Goal: Navigation & Orientation: Find specific page/section

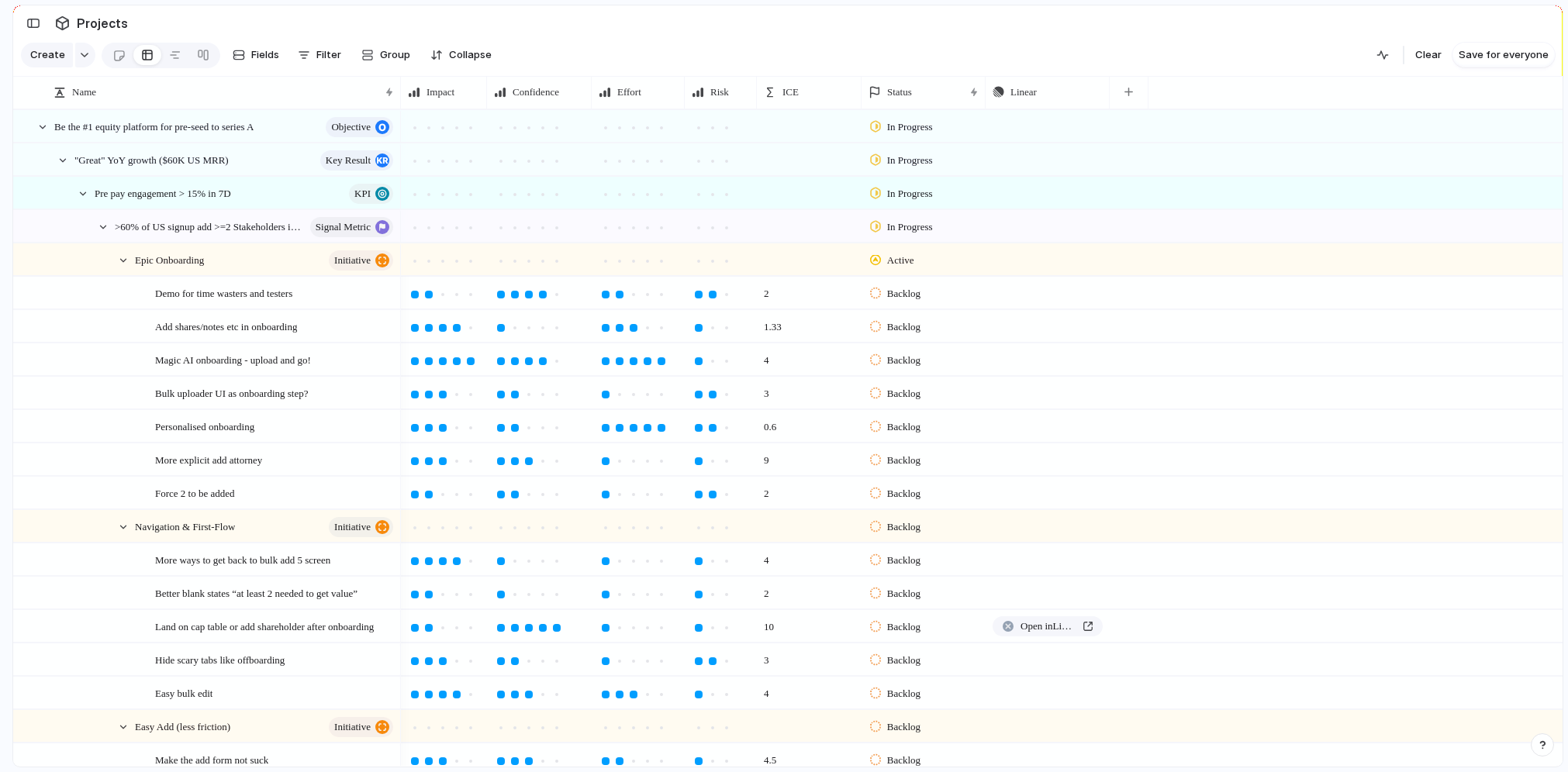
scroll to position [610, 0]
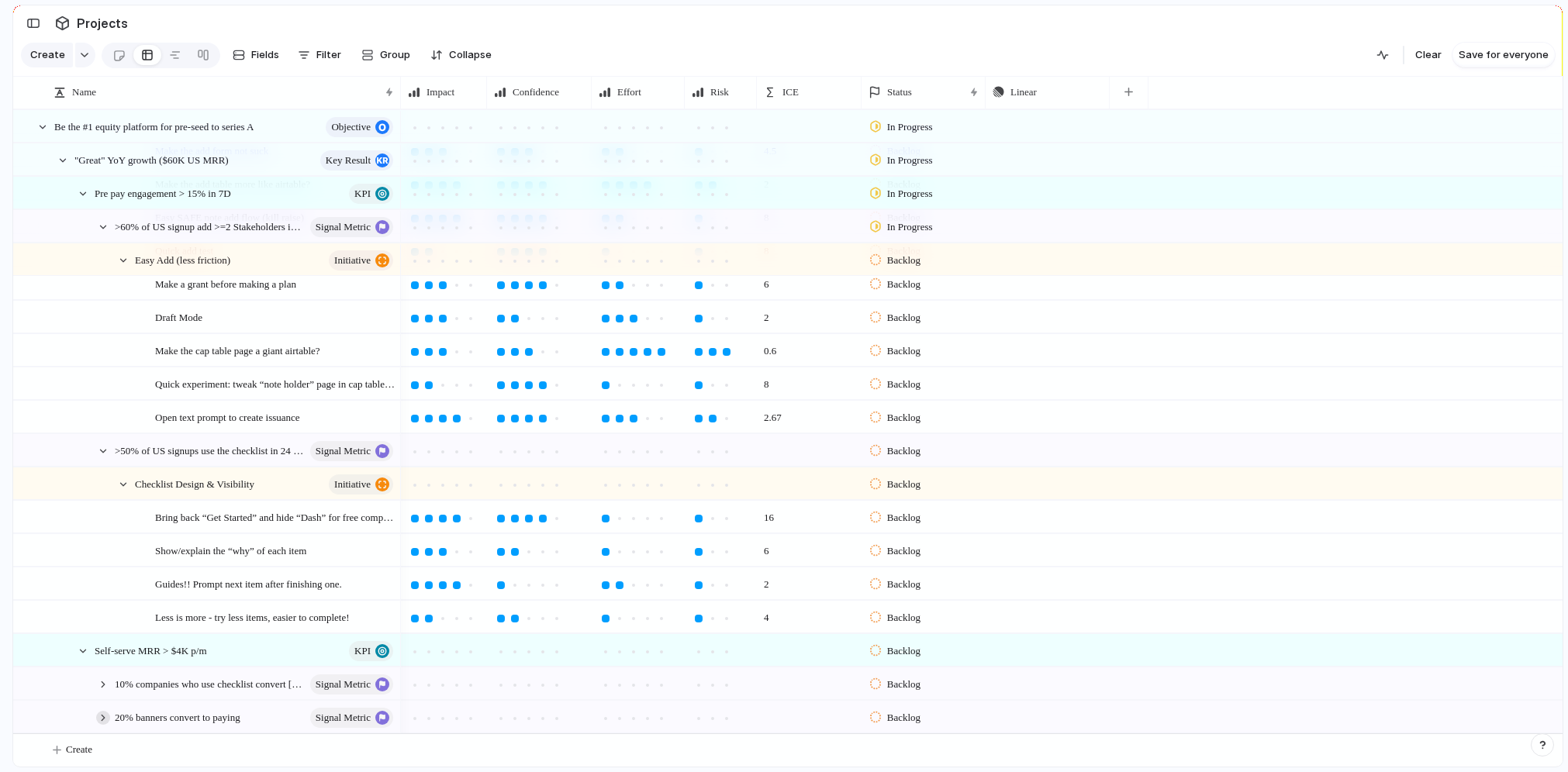
click at [100, 717] on div at bounding box center [103, 717] width 14 height 14
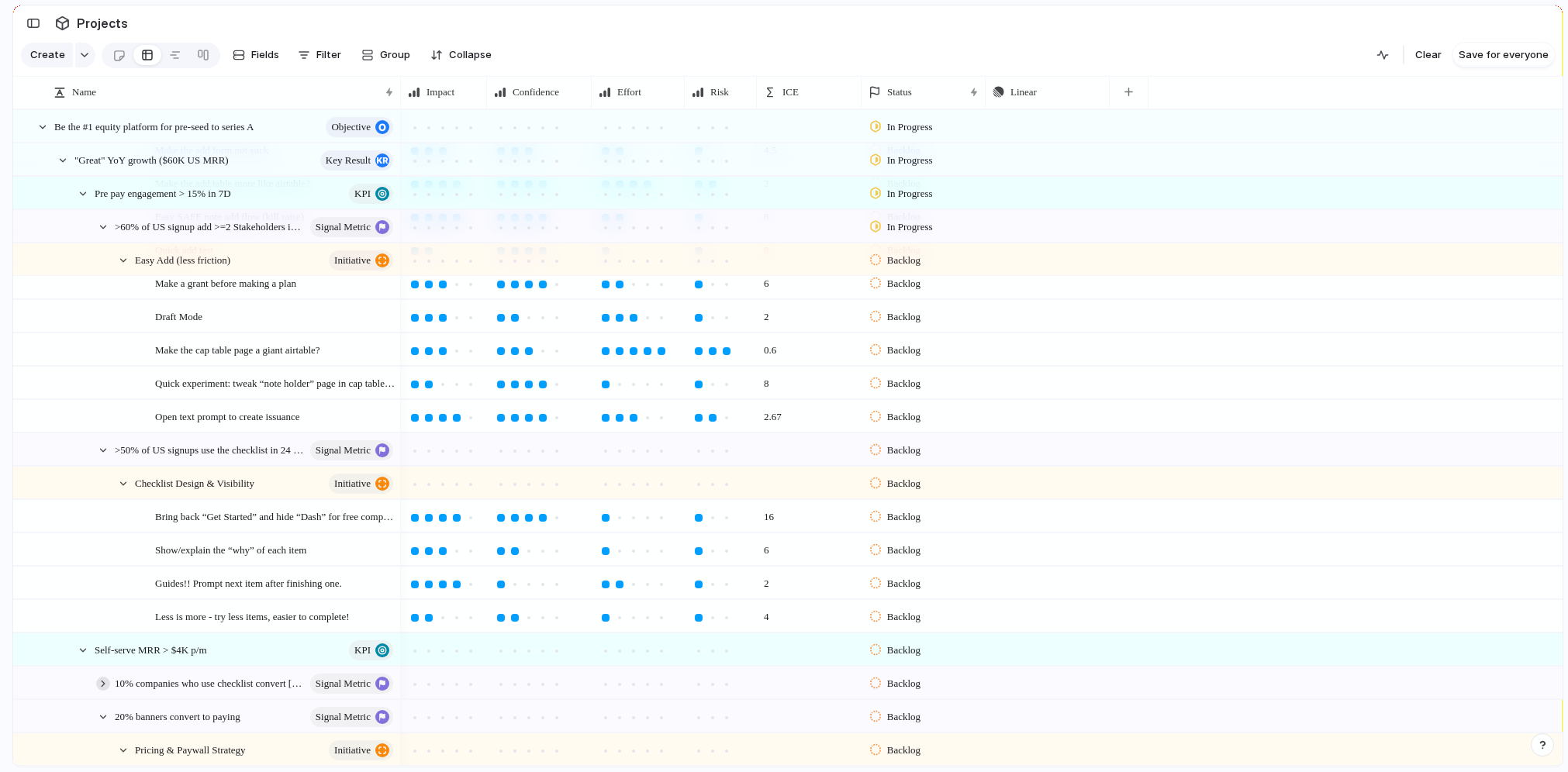
click at [102, 685] on div at bounding box center [103, 683] width 14 height 14
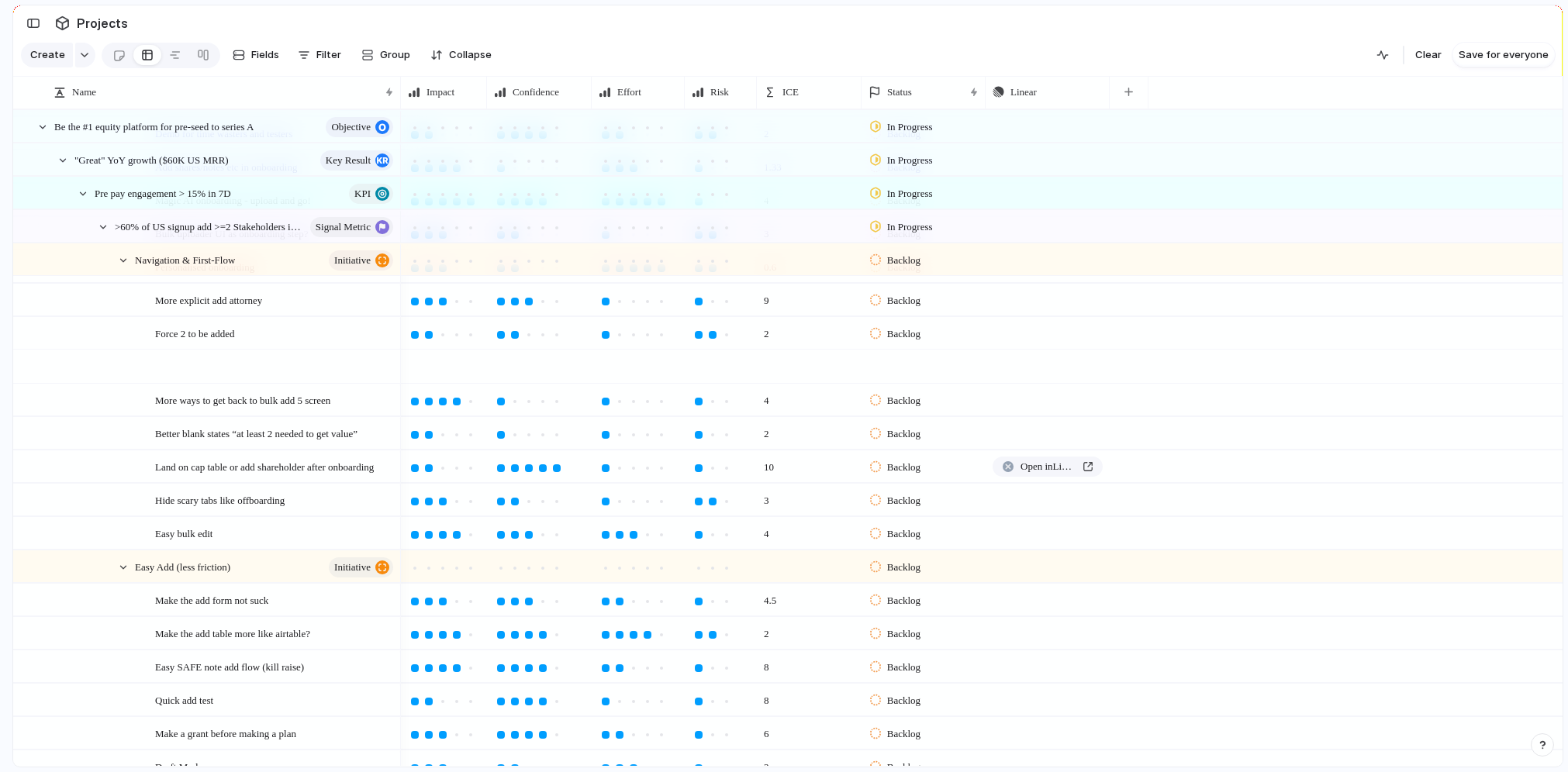
scroll to position [0, 0]
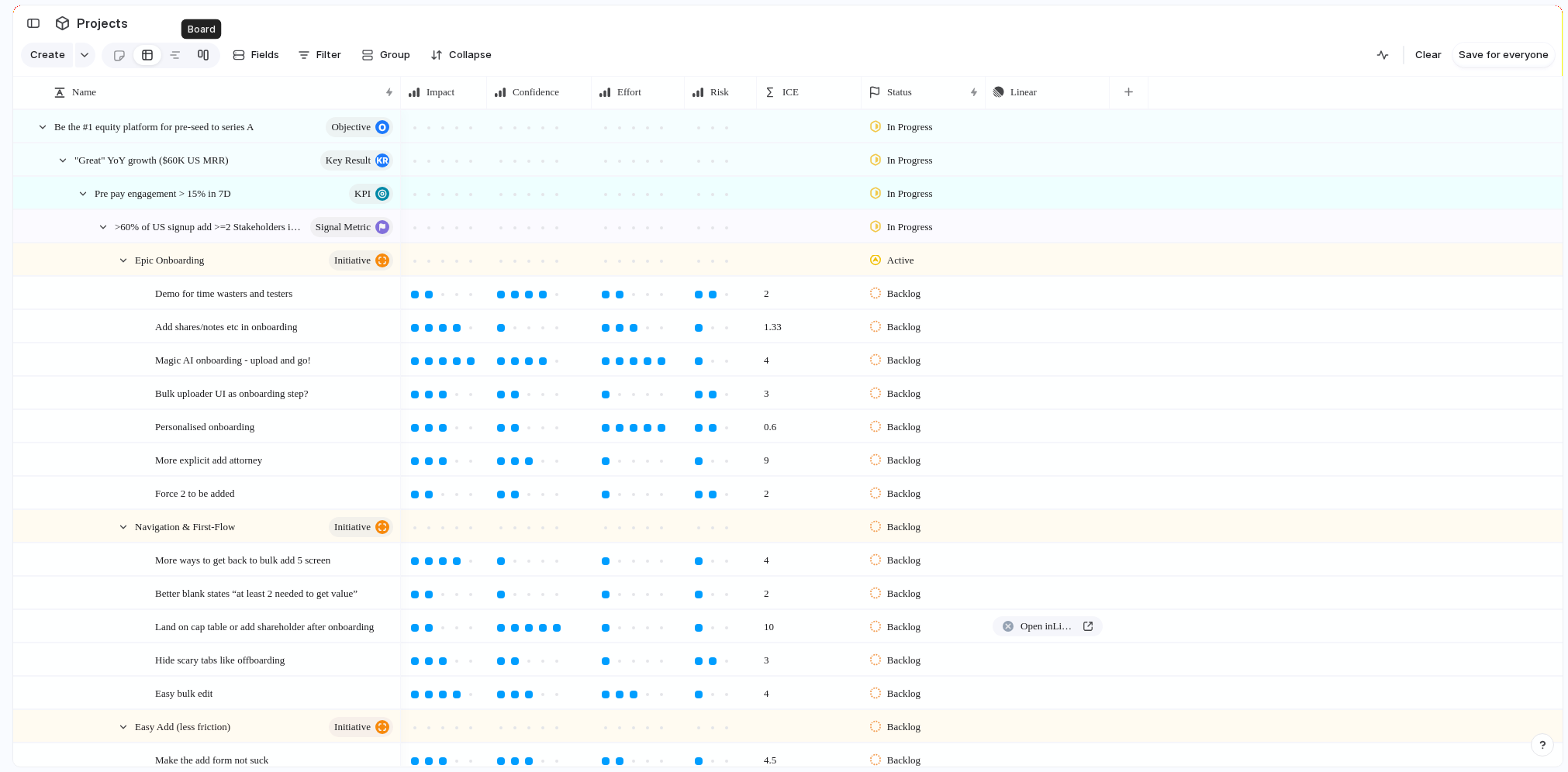
click at [197, 52] on div at bounding box center [203, 55] width 12 height 25
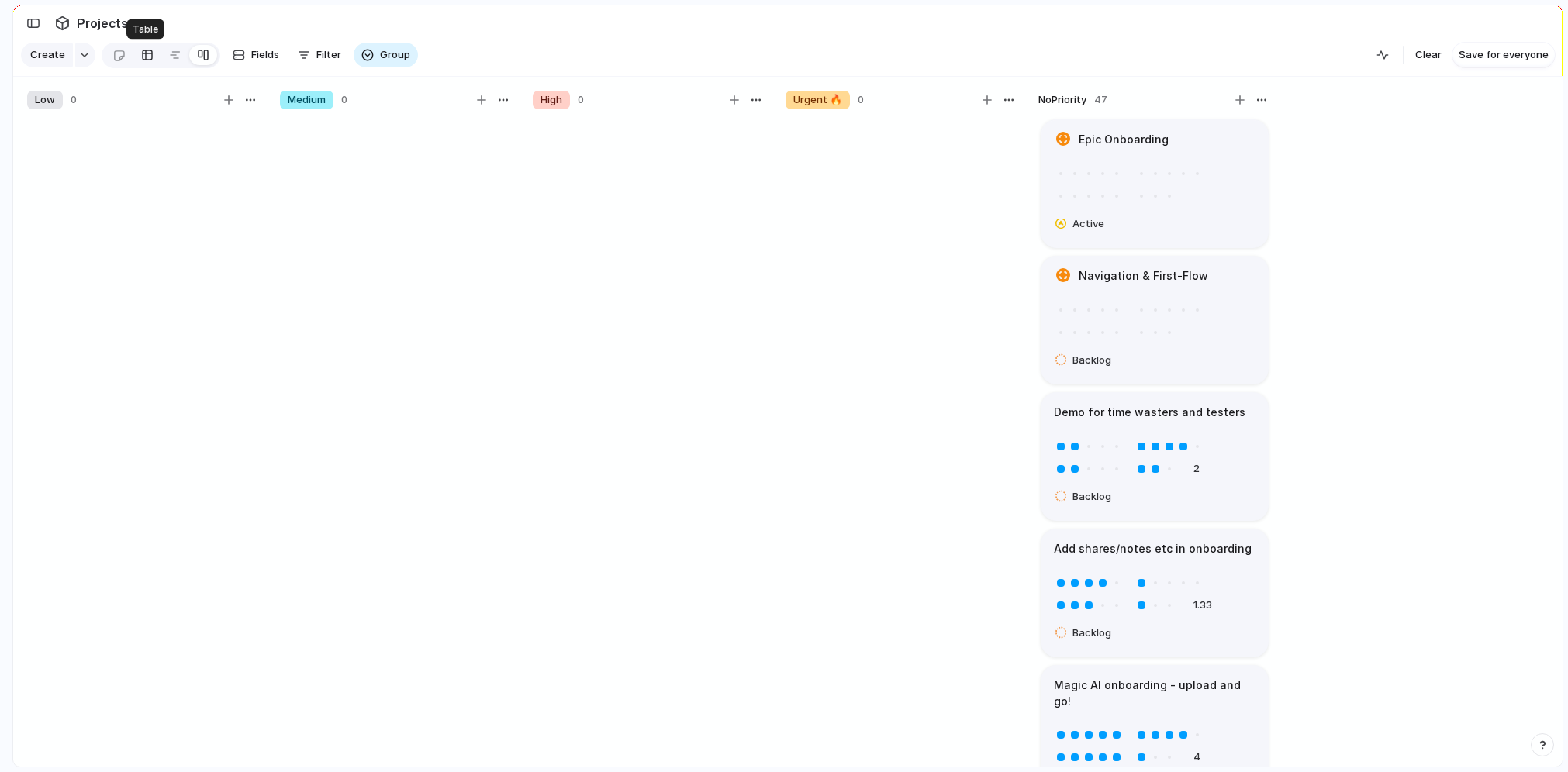
click at [141, 52] on div at bounding box center [147, 55] width 12 height 25
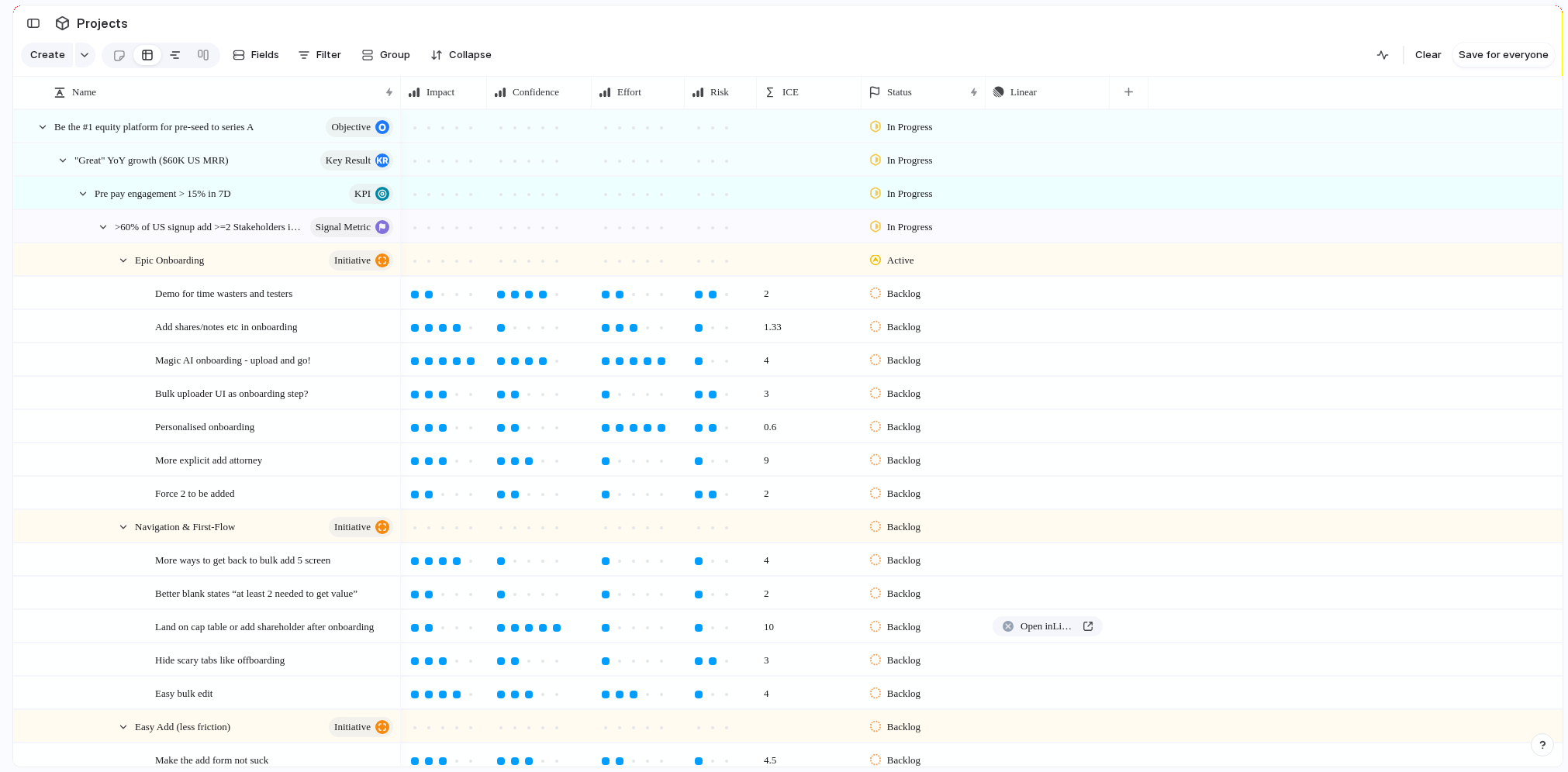
click at [161, 56] on link at bounding box center [175, 55] width 28 height 25
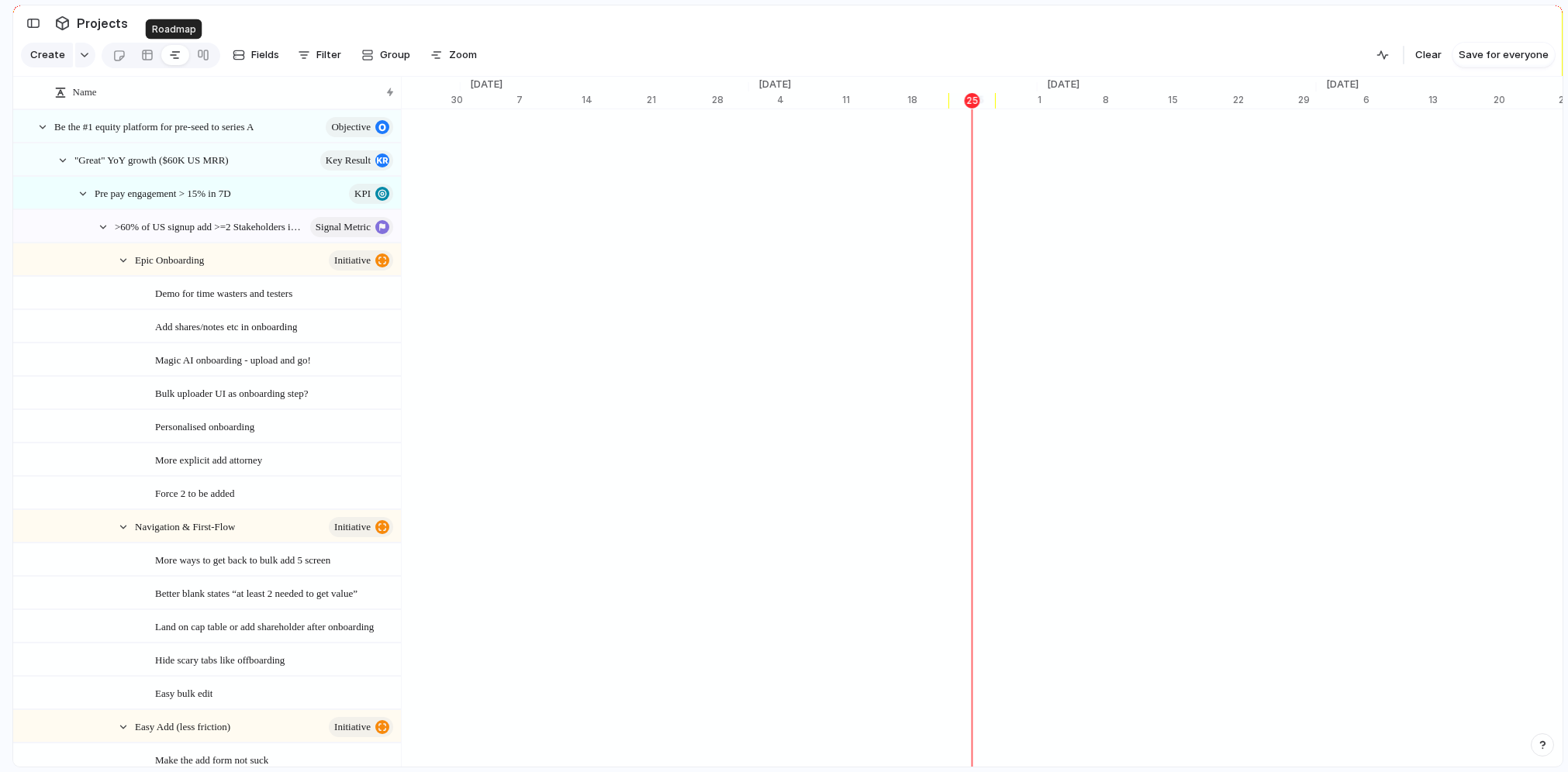
scroll to position [0, 9849]
click at [460, 63] on button "Zoom" at bounding box center [453, 55] width 59 height 25
type input "*"
drag, startPoint x: 472, startPoint y: 83, endPoint x: 453, endPoint y: 87, distance: 19.4
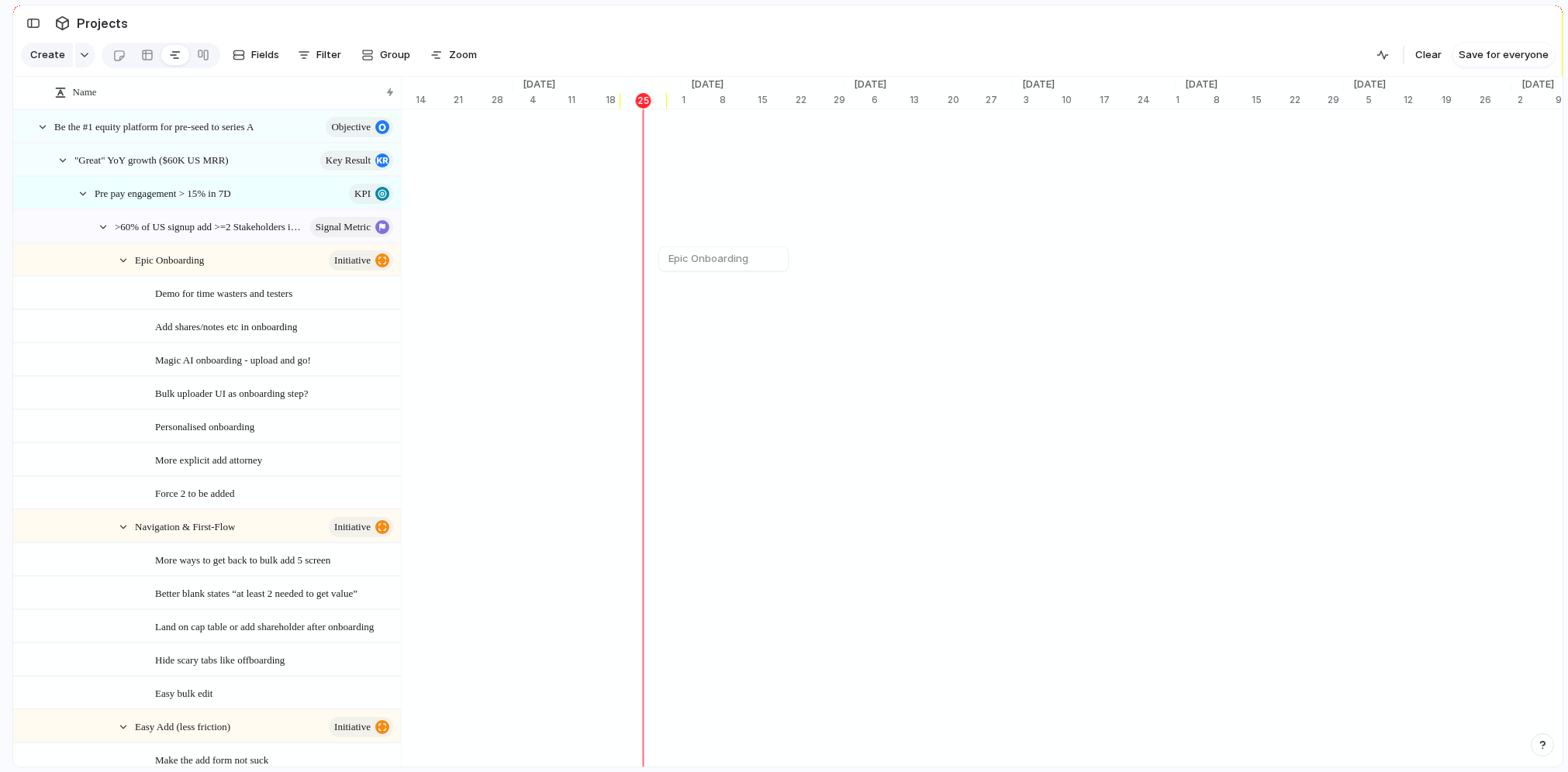
scroll to position [0, 5876]
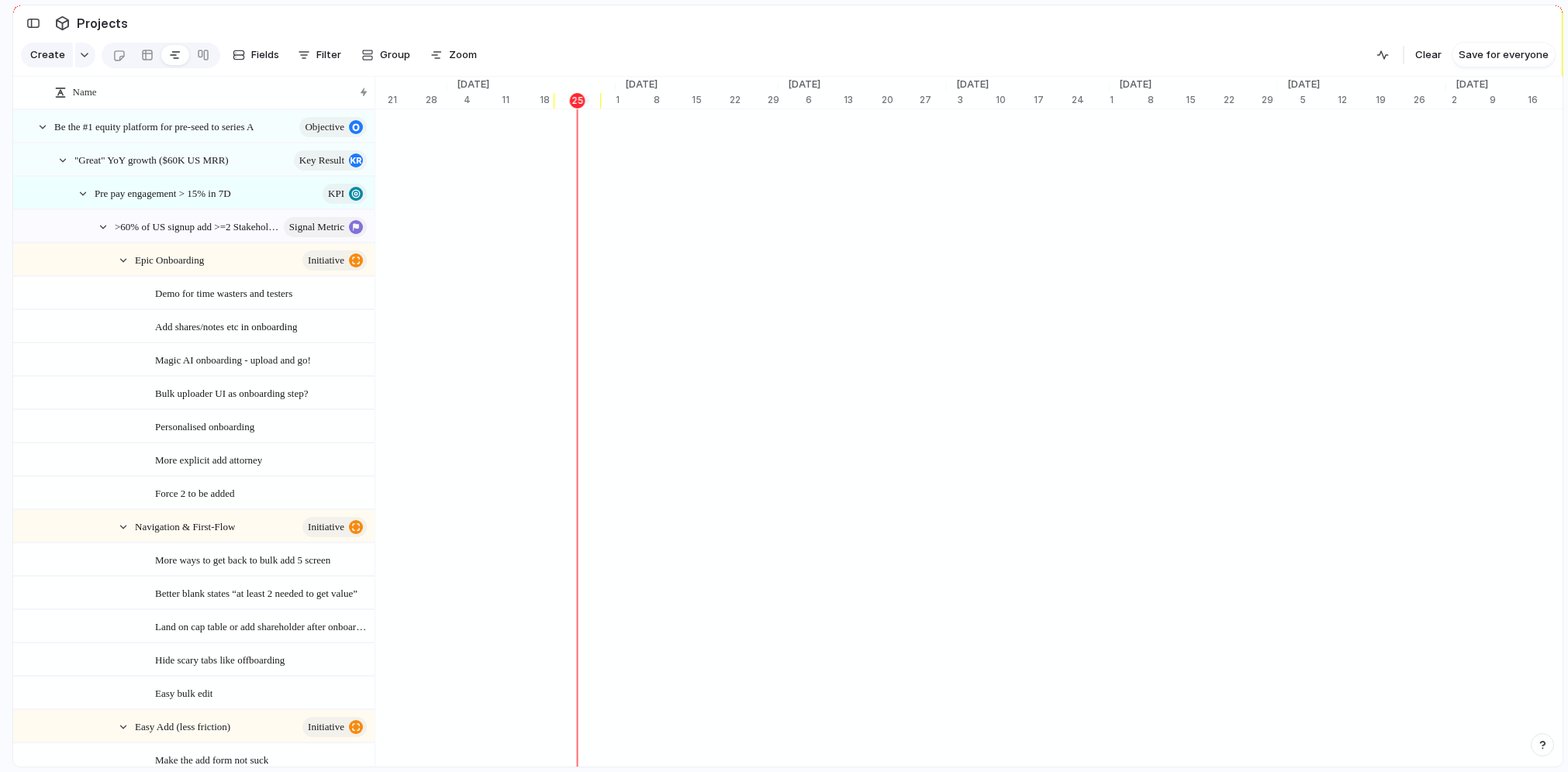
drag, startPoint x: 398, startPoint y: 95, endPoint x: 371, endPoint y: 102, distance: 27.9
click at [371, 102] on div at bounding box center [375, 92] width 8 height 33
click at [241, 55] on div "button" at bounding box center [238, 55] width 12 height 12
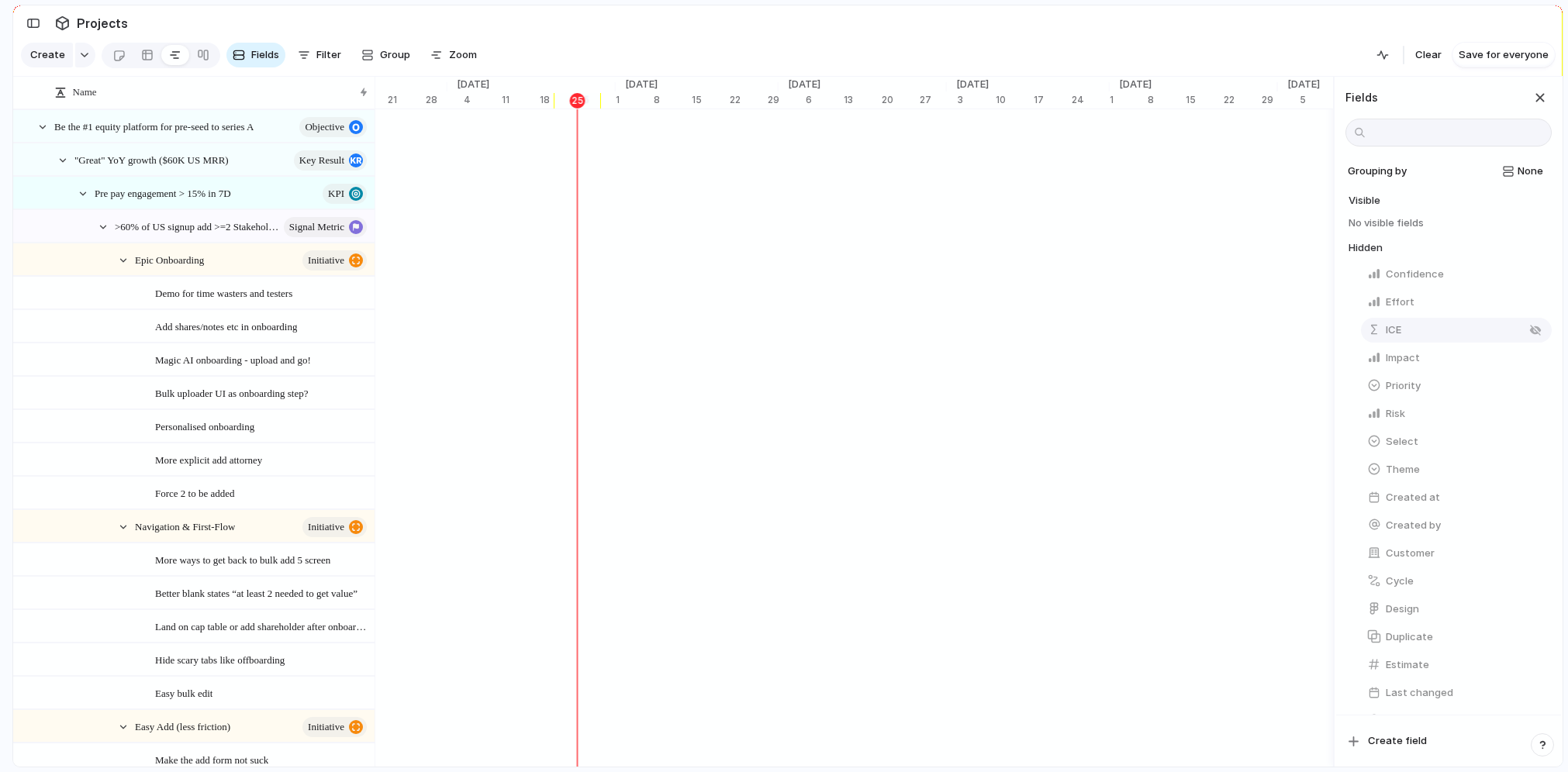
click at [1387, 337] on span "ICE" at bounding box center [1392, 329] width 15 height 15
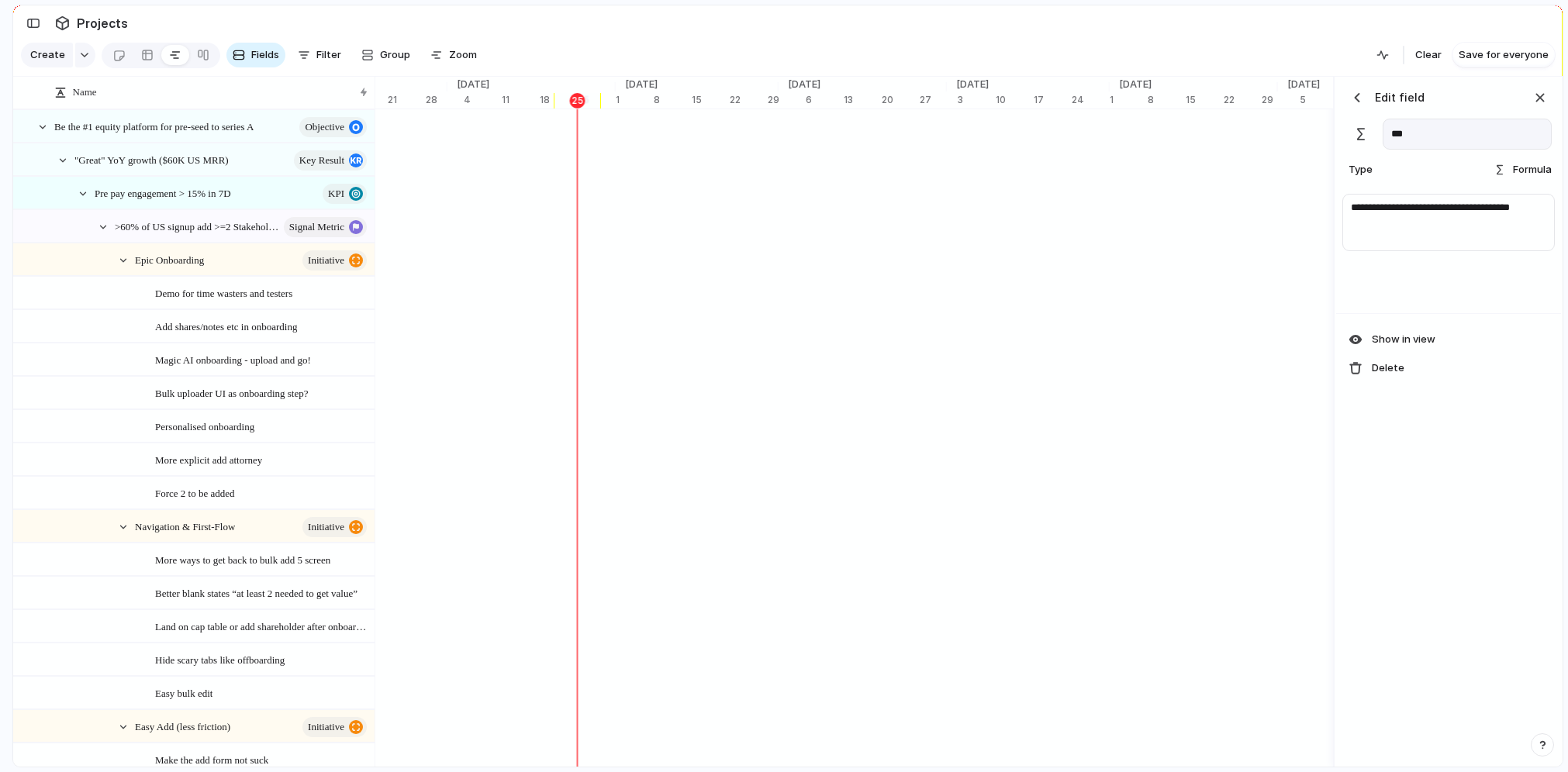
click at [1357, 98] on div "button" at bounding box center [1356, 97] width 15 height 15
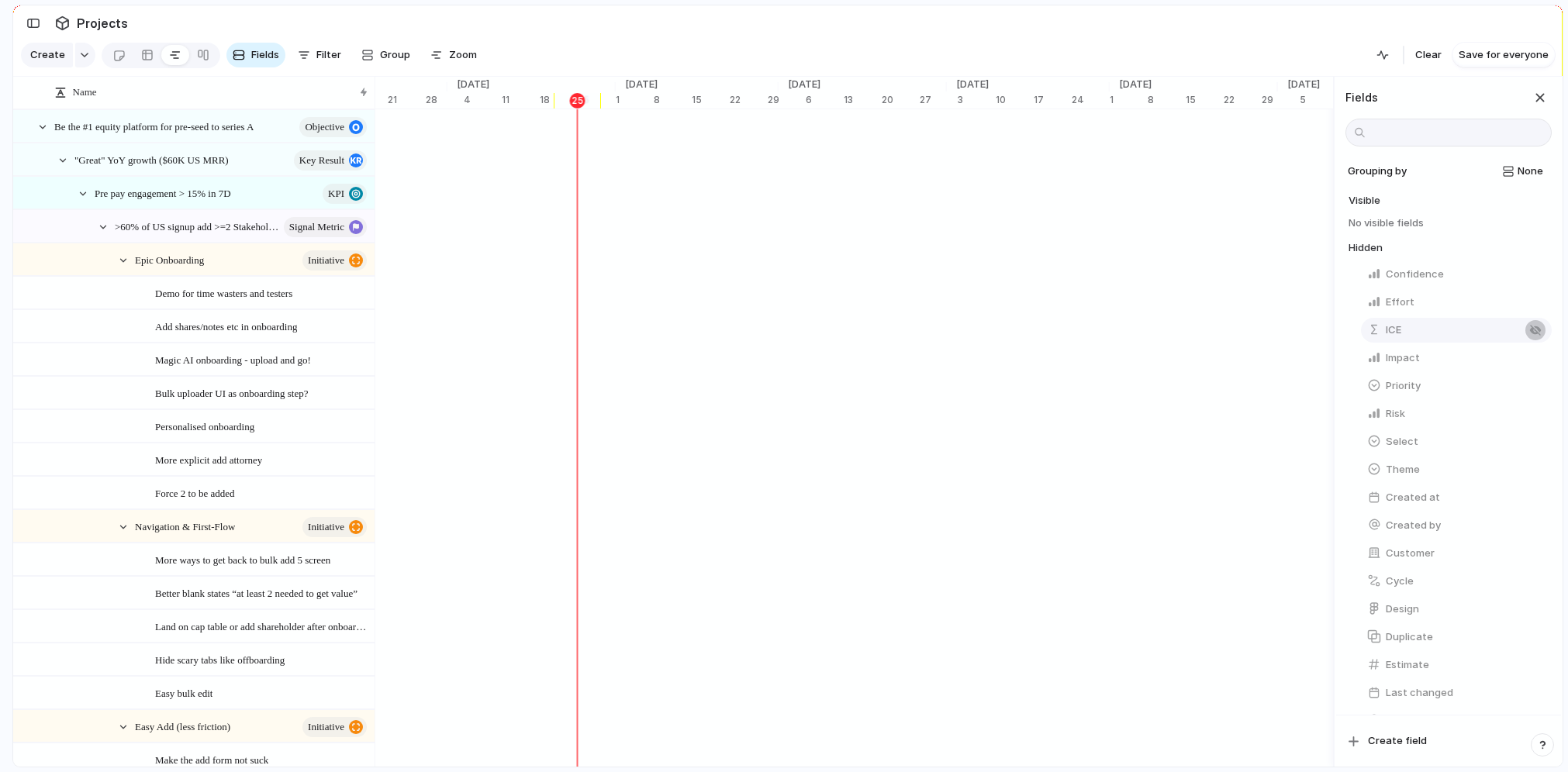
click at [1497, 335] on div "button" at bounding box center [1534, 329] width 12 height 12
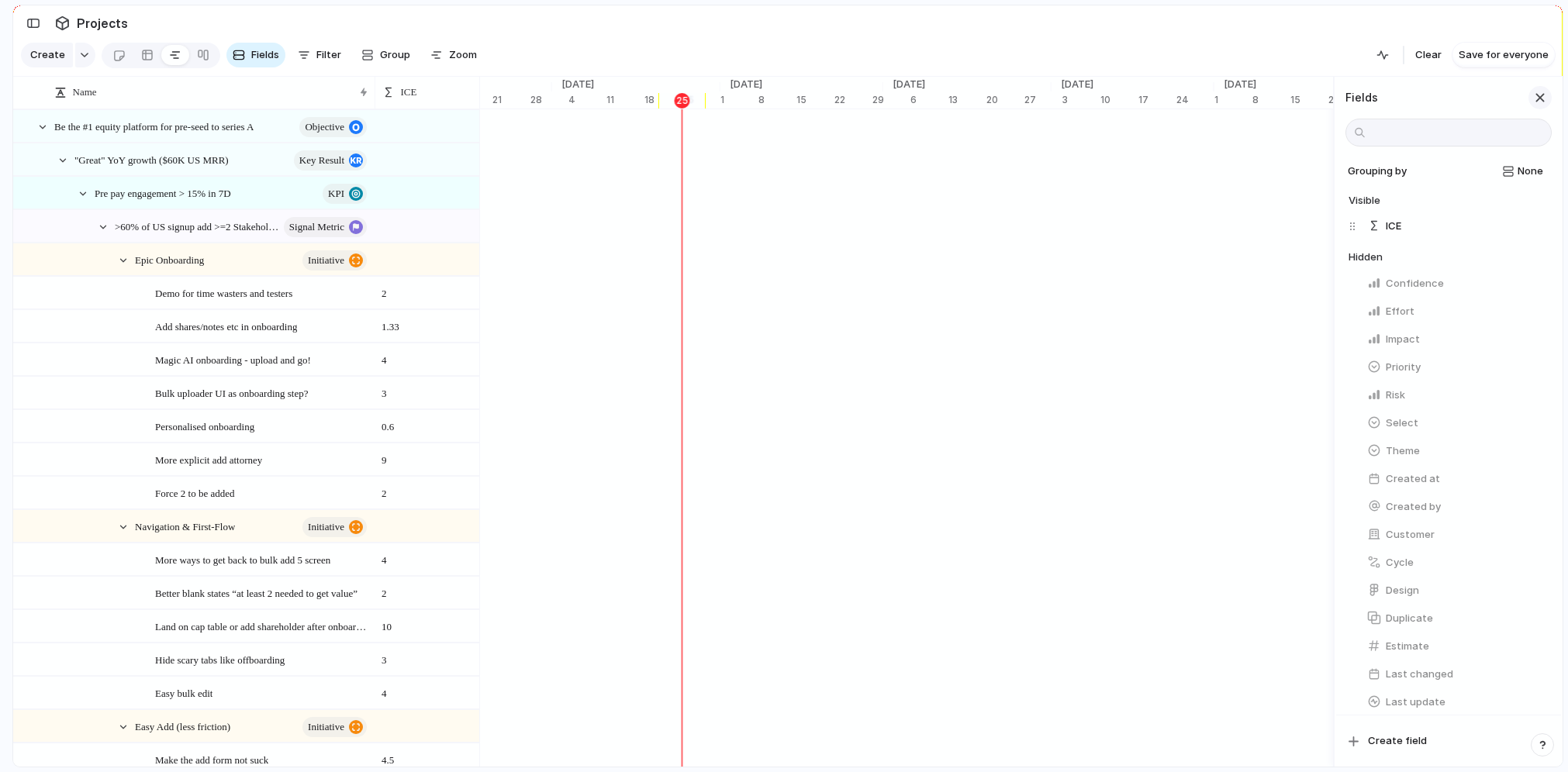
click at [1497, 95] on div "button" at bounding box center [1539, 97] width 17 height 17
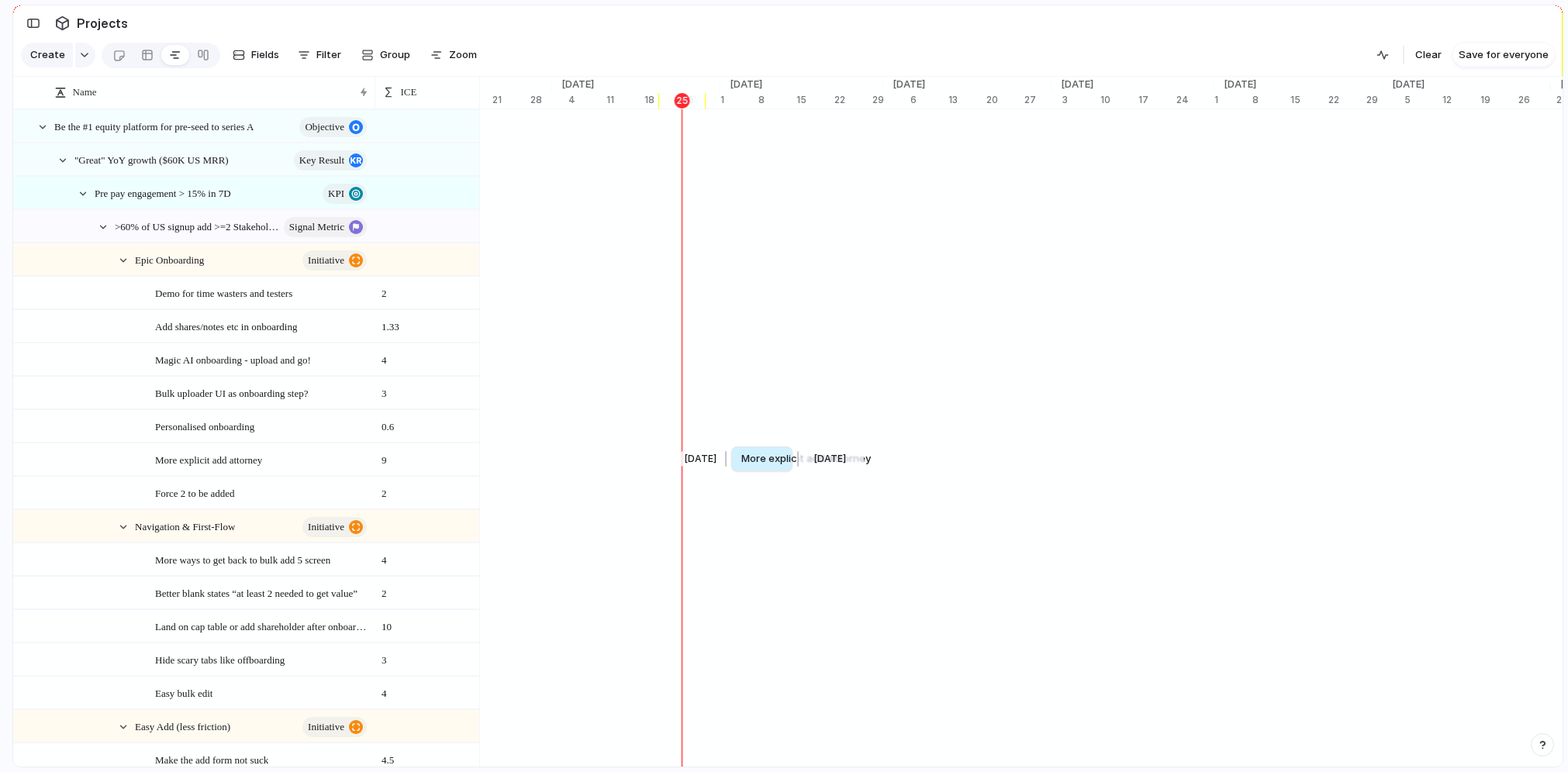
drag, startPoint x: 862, startPoint y: 463, endPoint x: 794, endPoint y: 467, distance: 68.1
click at [794, 467] on div at bounding box center [795, 459] width 18 height 25
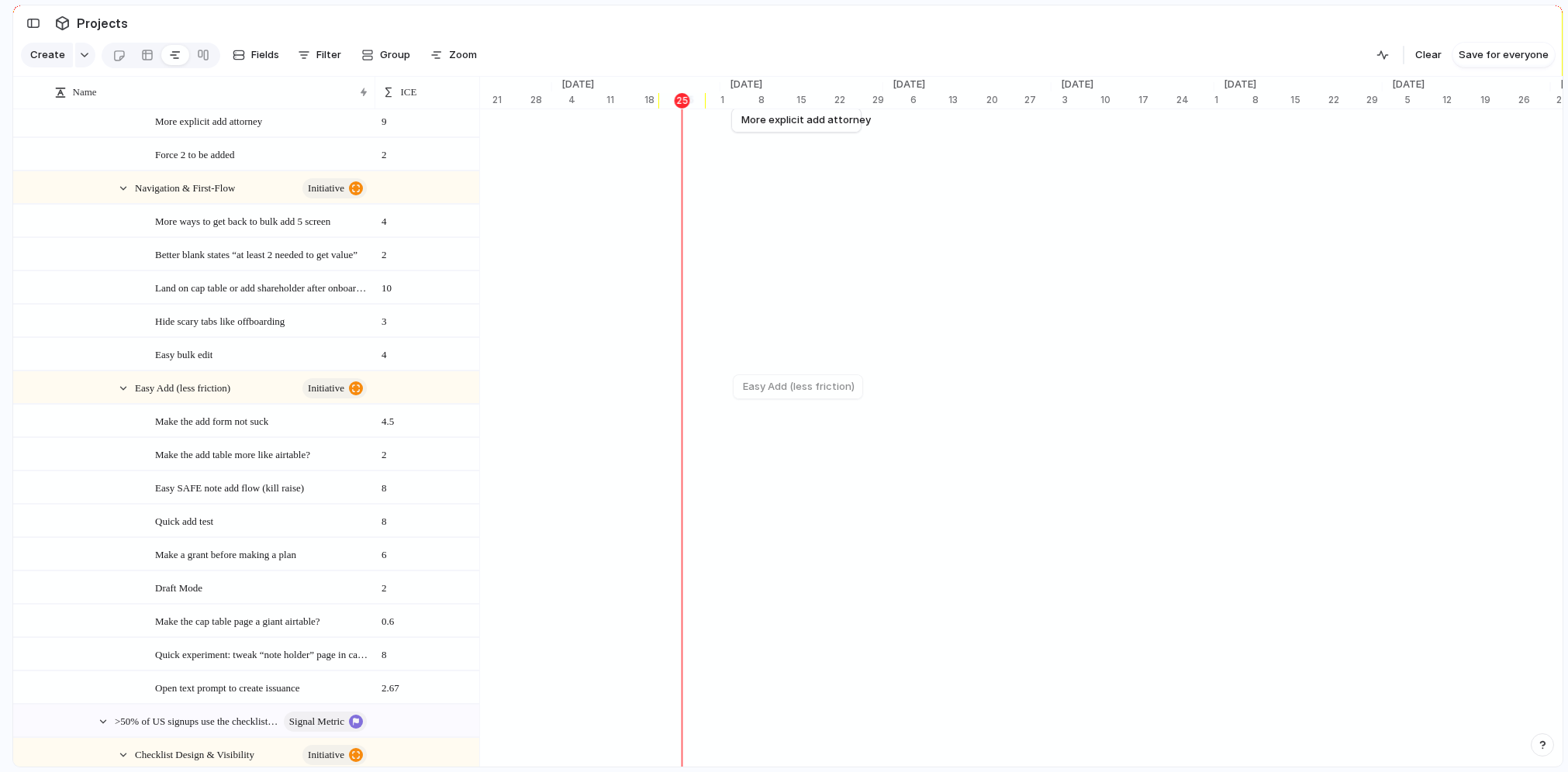
scroll to position [340, 0]
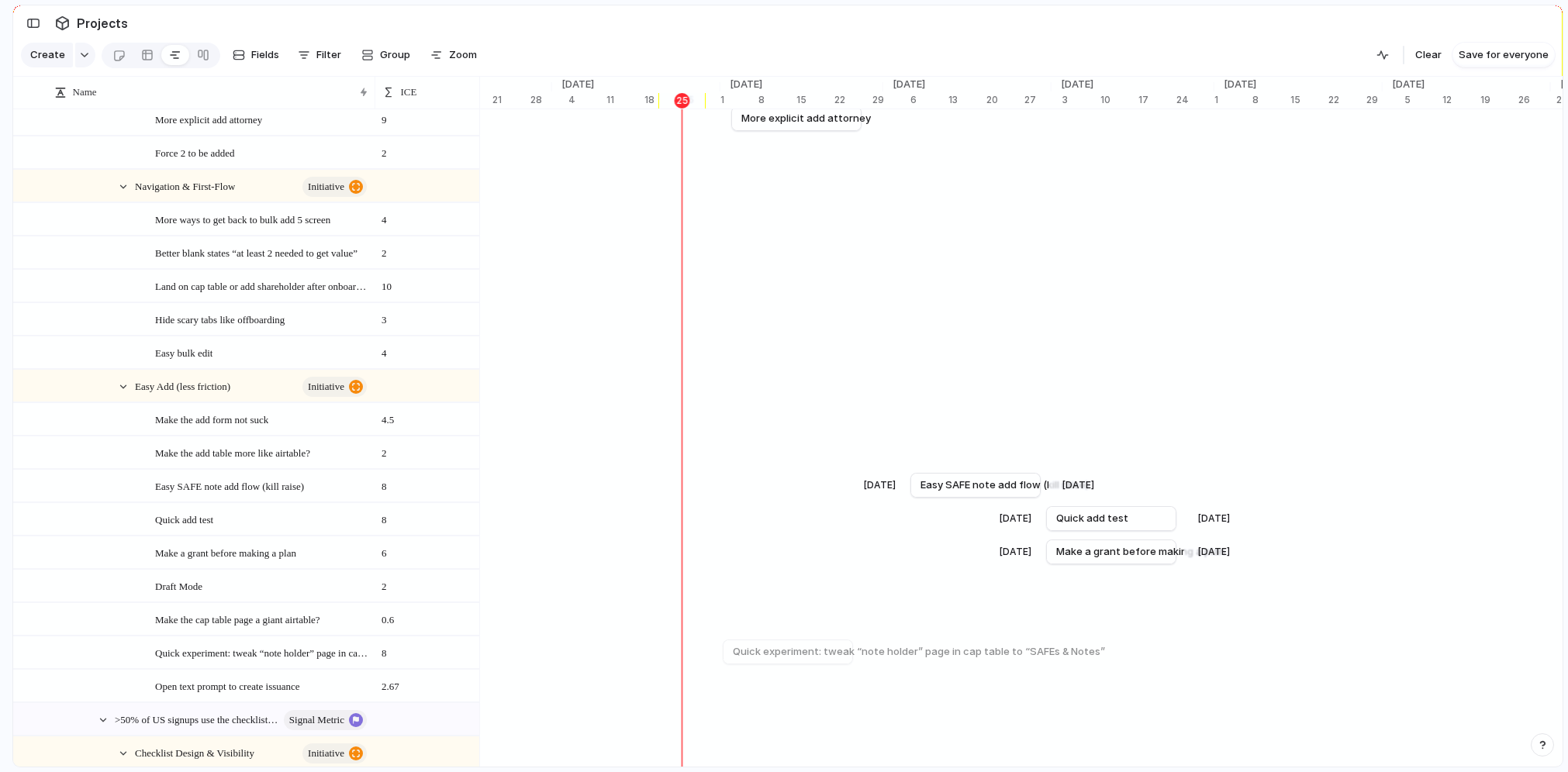
click at [722, 642] on div "Quick experiment: tweak “note holder” page in cap table to “SAFEs & Notes”" at bounding box center [636, 653] width 12064 height 34
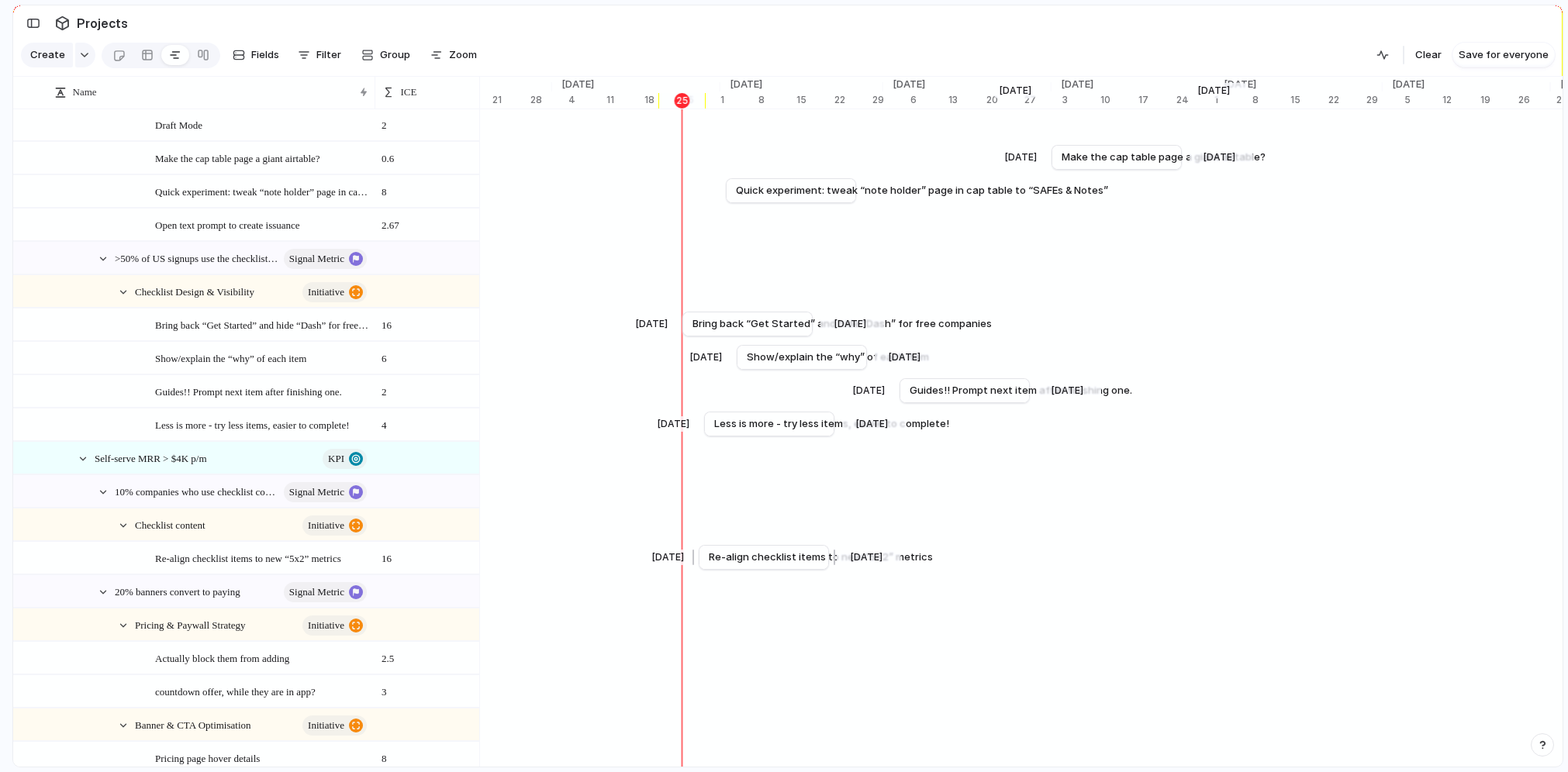
scroll to position [980, 0]
